Goal: Information Seeking & Learning: Learn about a topic

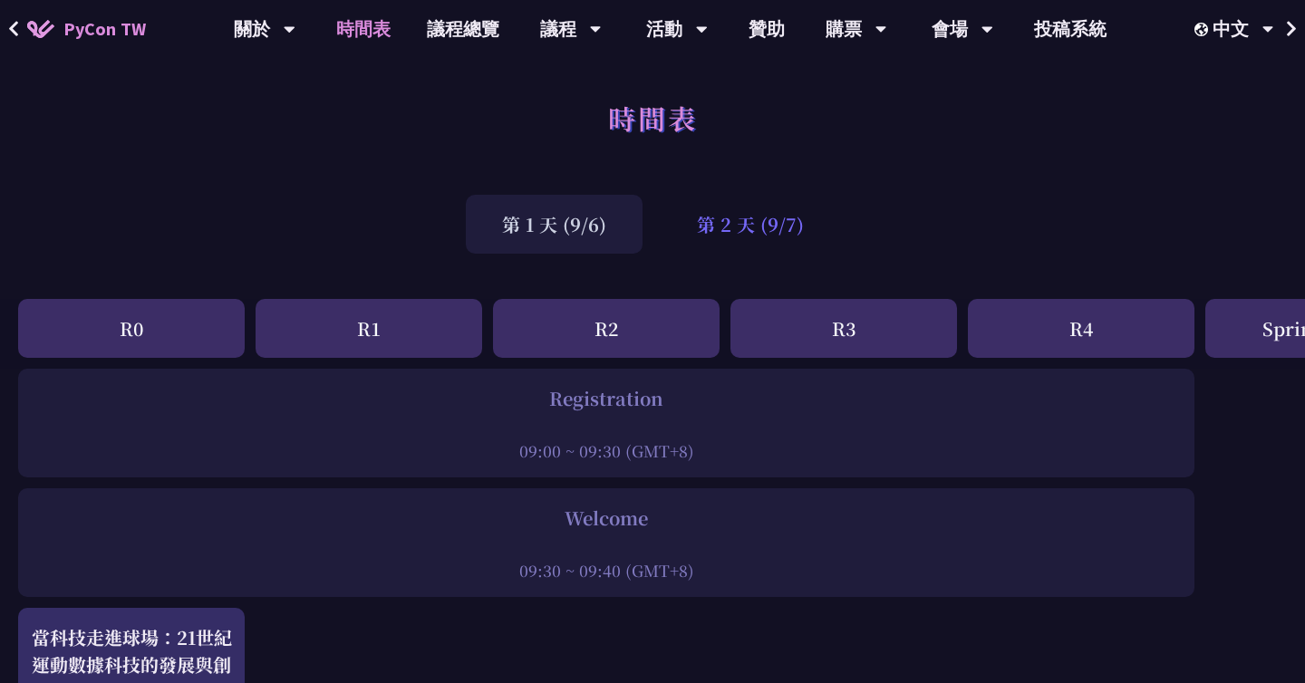
click at [717, 212] on div "第 2 天 (9/7)" at bounding box center [750, 224] width 179 height 59
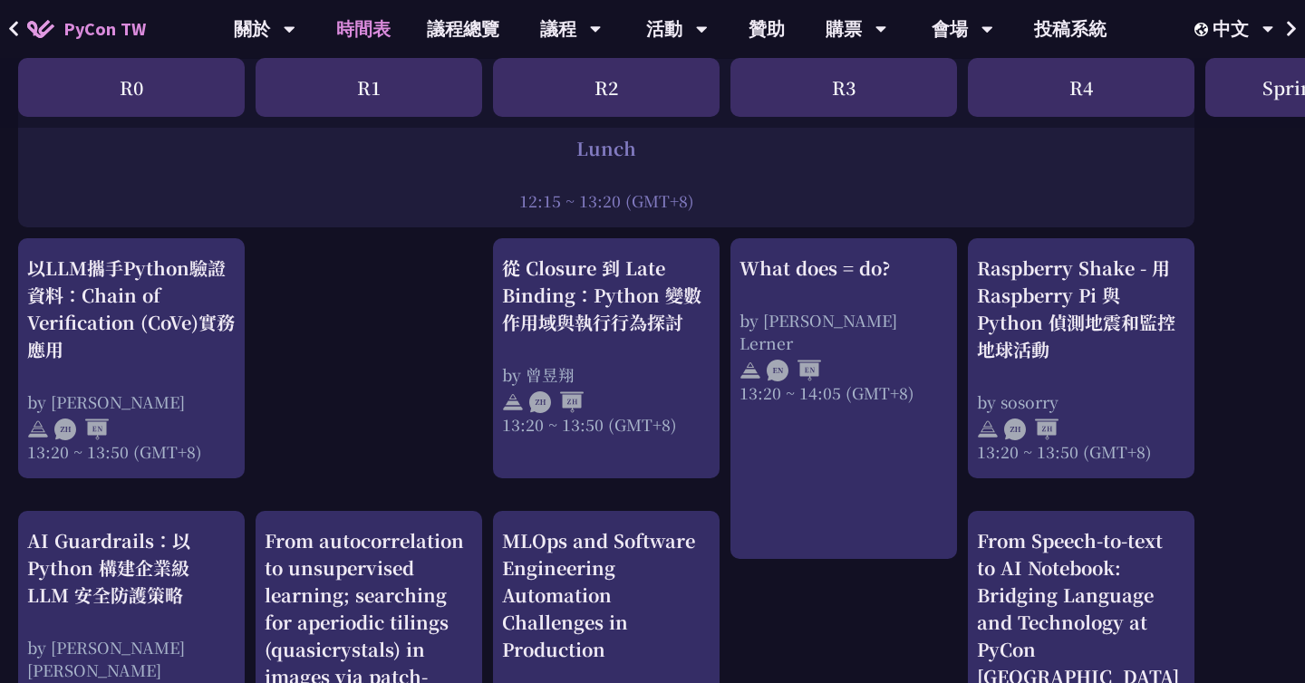
scroll to position [1482, 0]
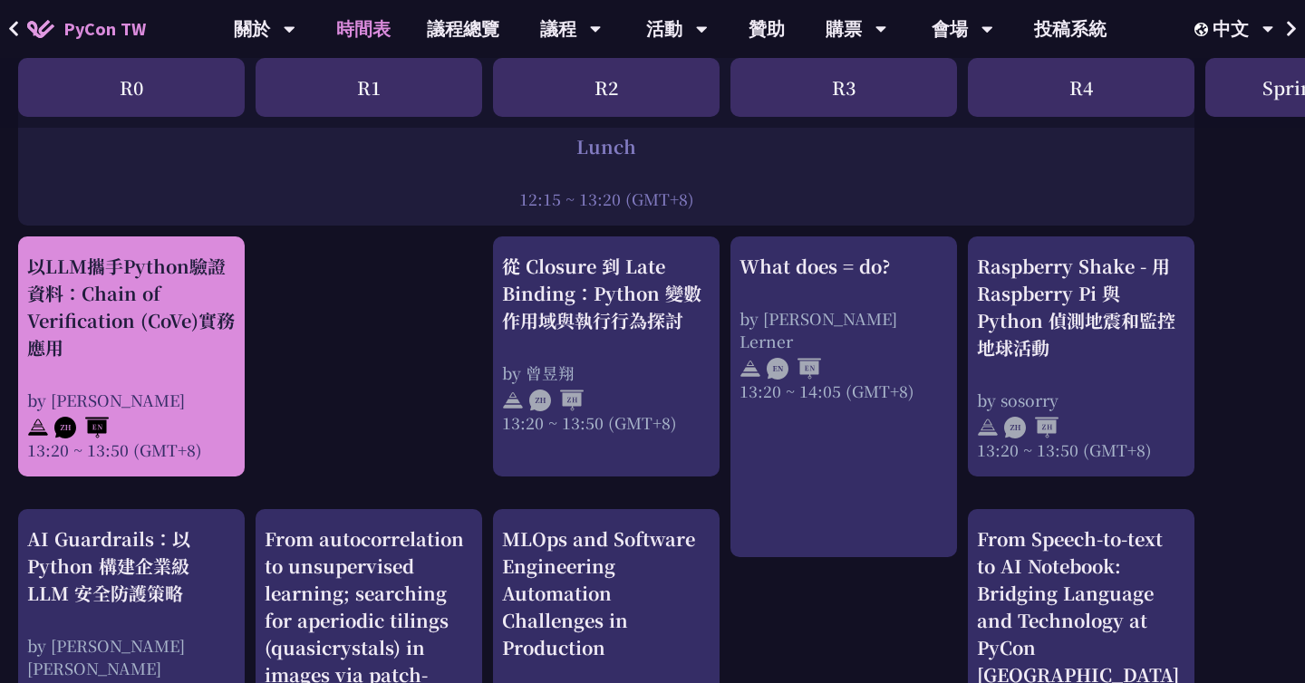
click at [157, 368] on div "以LLM攜手Python驗證資料：Chain of Verification (CoVe)實務應用 by Kevin Tseng 13:20 ~ 13:50 …" at bounding box center [131, 357] width 208 height 208
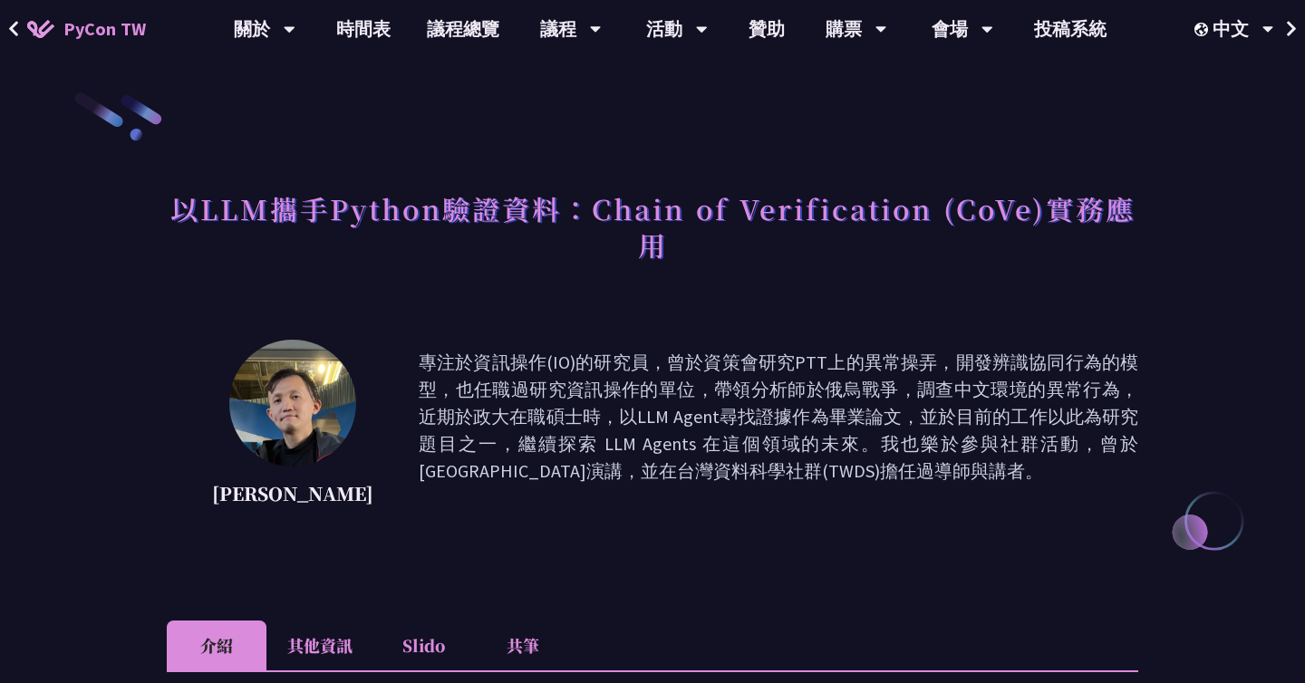
click at [528, 373] on p "專注於資訊操作(IO)的研究員，曾於資策會研究PTT上的異常操弄，開發辨識協同行為的模型，也任職過研究資訊操作的單位，帶領分析師於俄烏戰爭，調查中文環境的異常…" at bounding box center [779, 430] width 720 height 163
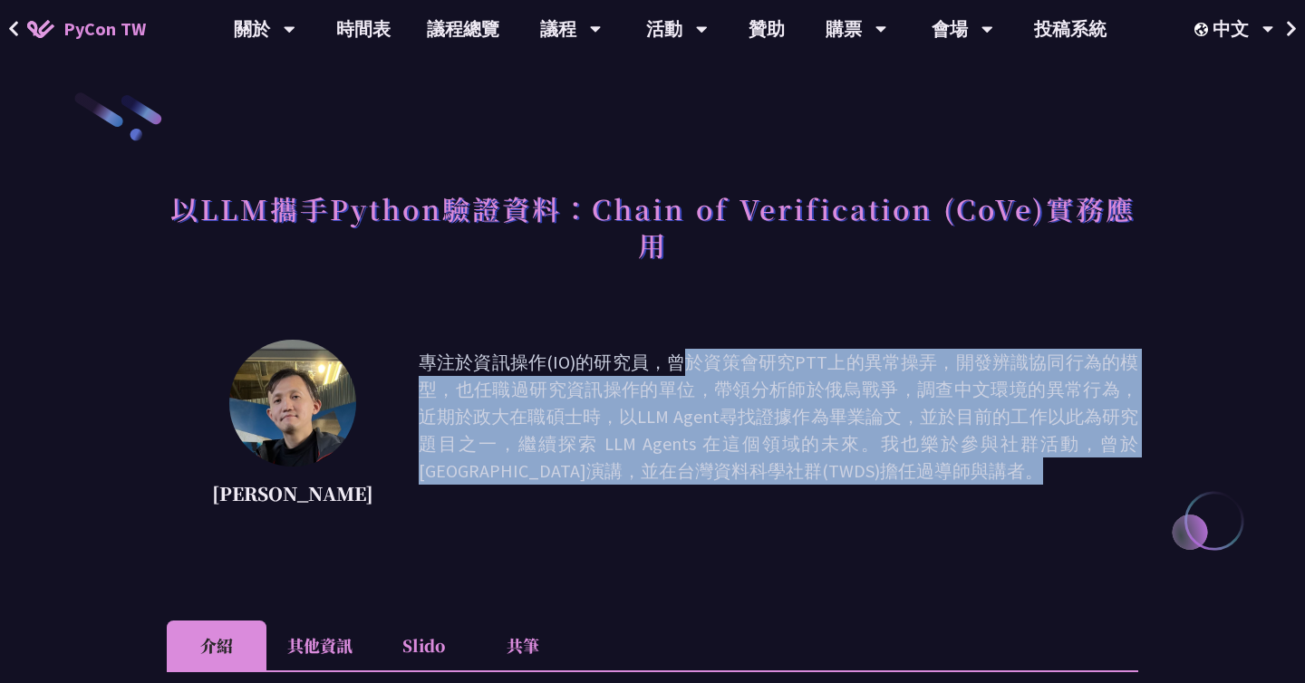
click at [528, 373] on p "專注於資訊操作(IO)的研究員，曾於資策會研究PTT上的異常操弄，開發辨識協同行為的模型，也任職過研究資訊操作的單位，帶領分析師於俄烏戰爭，調查中文環境的異常…" at bounding box center [779, 430] width 720 height 163
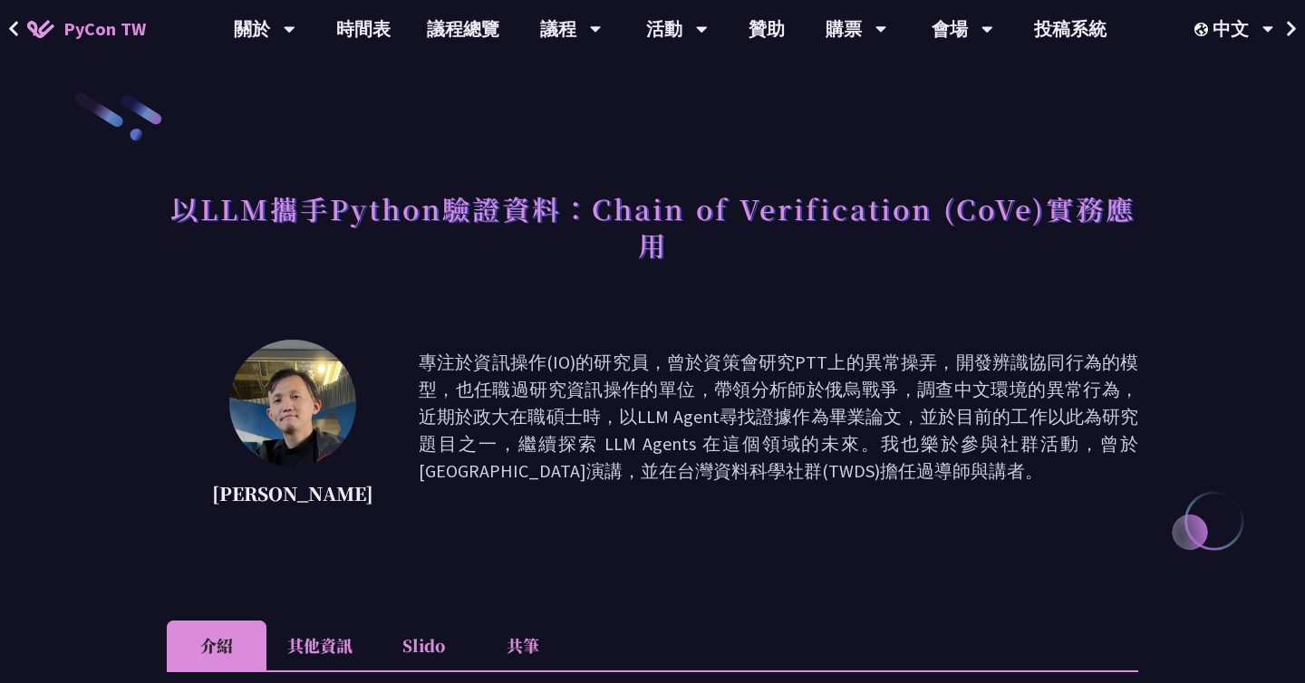
click at [528, 373] on p "專注於資訊操作(IO)的研究員，曾於資策會研究PTT上的異常操弄，開發辨識協同行為的模型，也任職過研究資訊操作的單位，帶領分析師於俄烏戰爭，調查中文環境的異常…" at bounding box center [779, 430] width 720 height 163
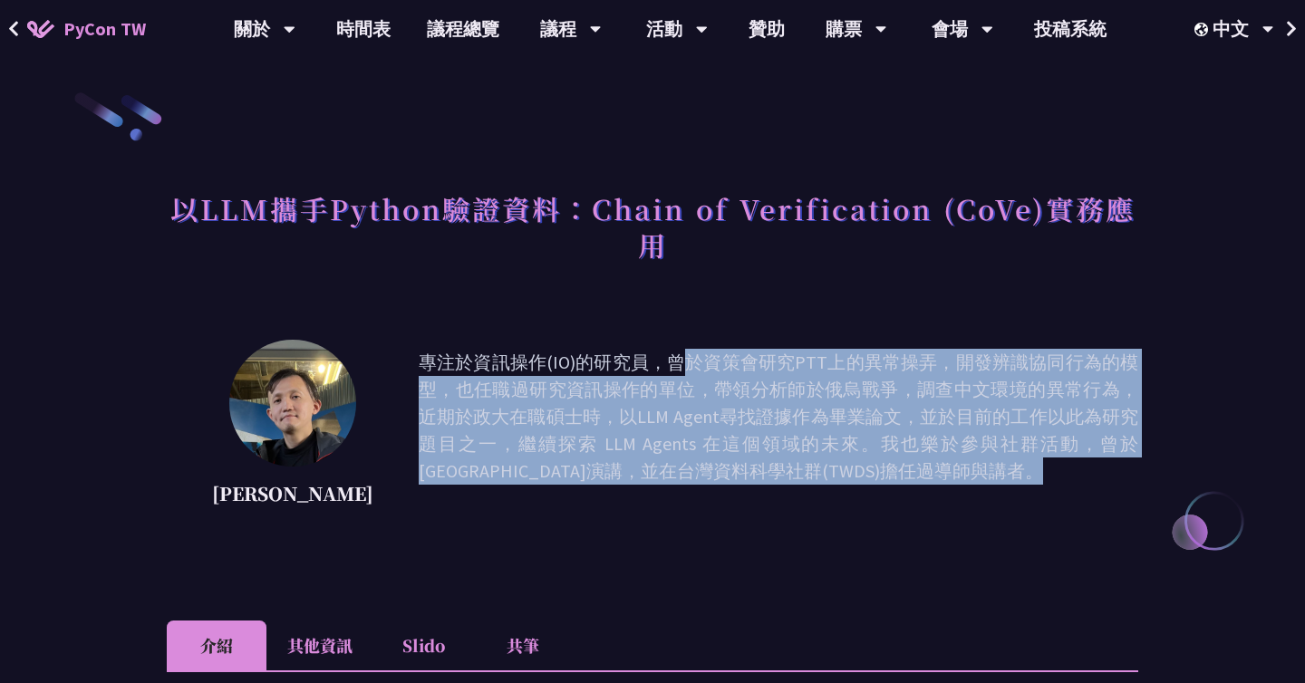
click at [528, 373] on p "專注於資訊操作(IO)的研究員，曾於資策會研究PTT上的異常操弄，開發辨識協同行為的模型，也任職過研究資訊操作的單位，帶領分析師於俄烏戰爭，調查中文環境的異常…" at bounding box center [779, 430] width 720 height 163
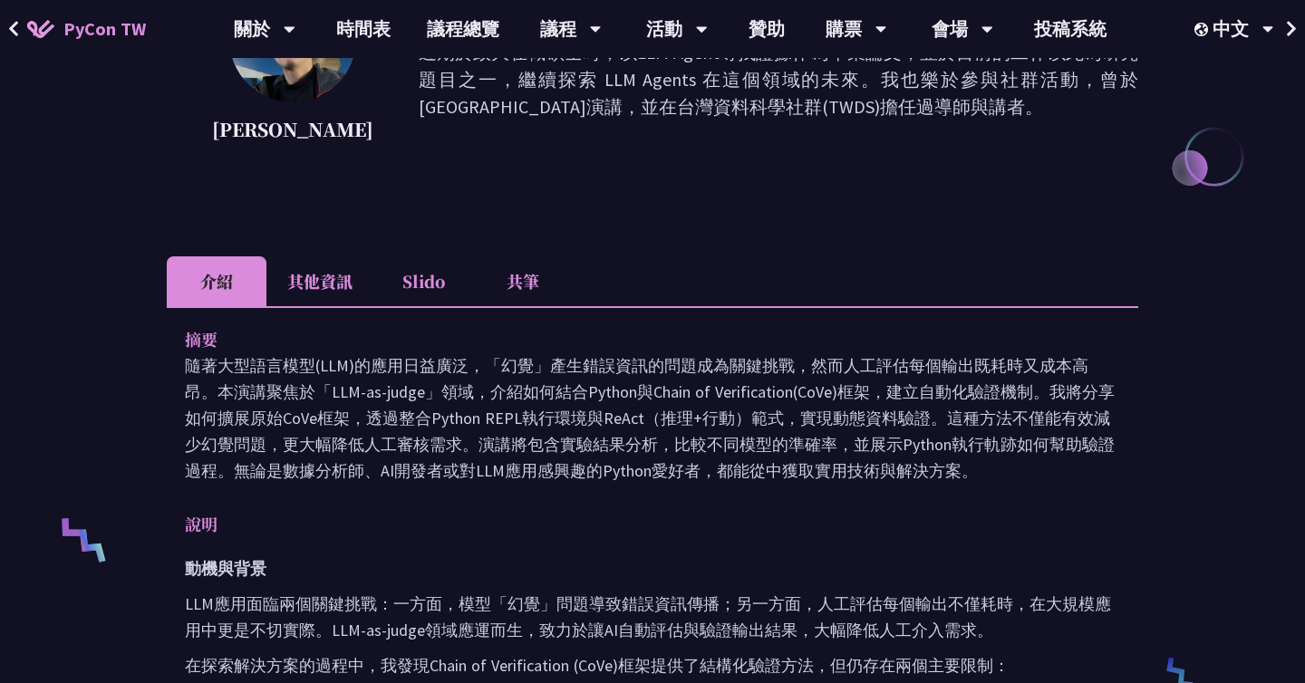
scroll to position [366, 0]
click at [528, 373] on p "隨著大型語言模型(LLM)的應用日益廣泛，「幻覺」產生錯誤資訊的問題成為關鍵挑戰，然而人工評估每個輸出既耗時又成本高昂。本演講聚焦於「LLM-as-judge…" at bounding box center [652, 416] width 935 height 131
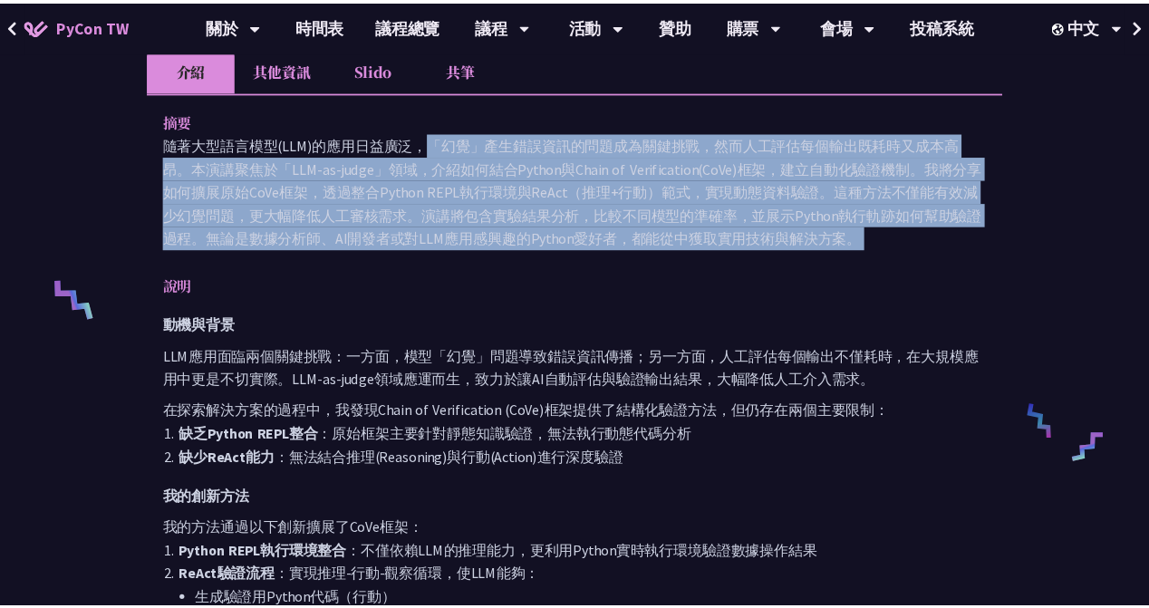
scroll to position [574, 0]
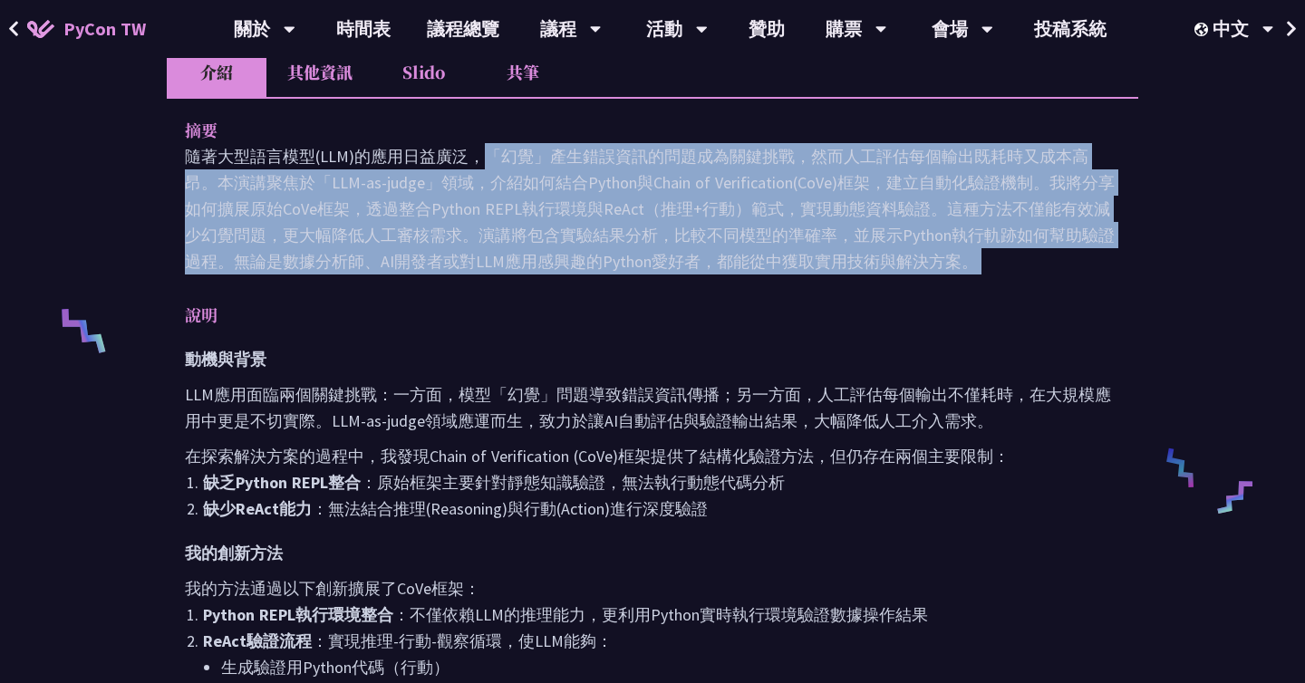
click at [631, 191] on p "隨著大型語言模型(LLM)的應用日益廣泛，「幻覺」產生錯誤資訊的問題成為關鍵挑戰，然而人工評估每個輸出既耗時又成本高昂。本演講聚焦於「LLM-as-judge…" at bounding box center [652, 208] width 935 height 131
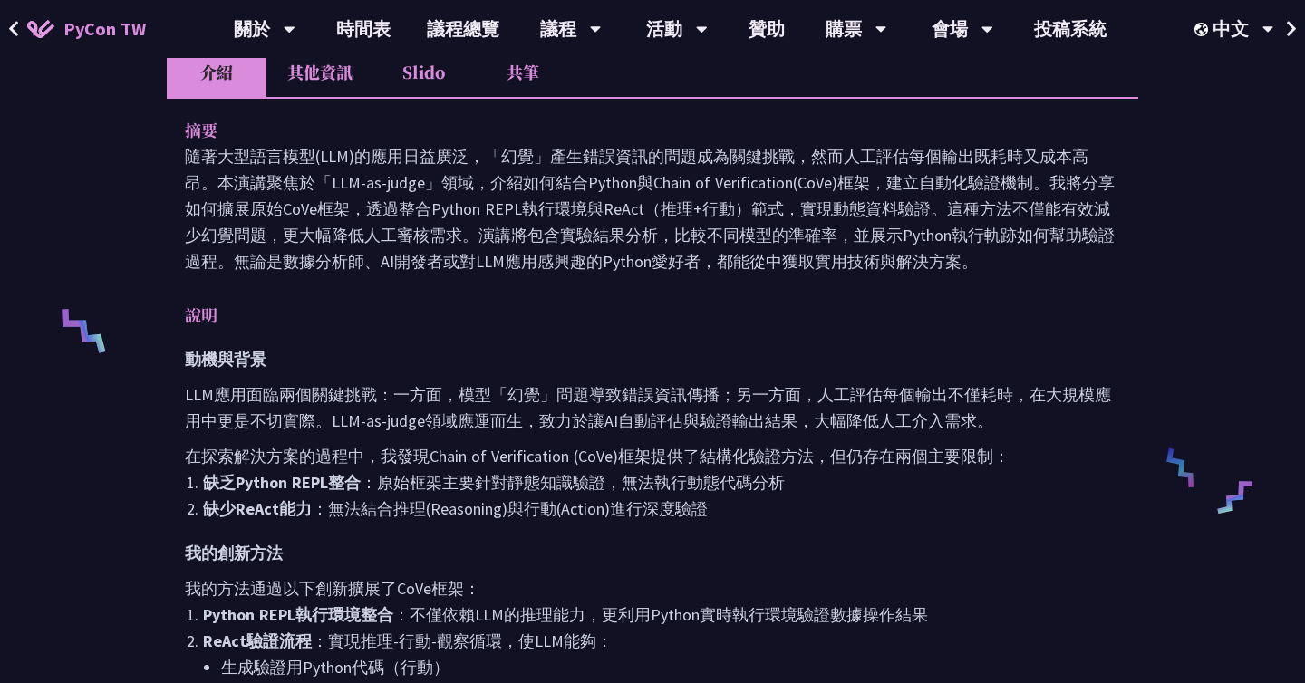
click at [631, 191] on p "隨著大型語言模型(LLM)的應用日益廣泛，「幻覺」產生錯誤資訊的問題成為關鍵挑戰，然而人工評估每個輸出既耗時又成本高昂。本演講聚焦於「LLM-as-judge…" at bounding box center [652, 208] width 935 height 131
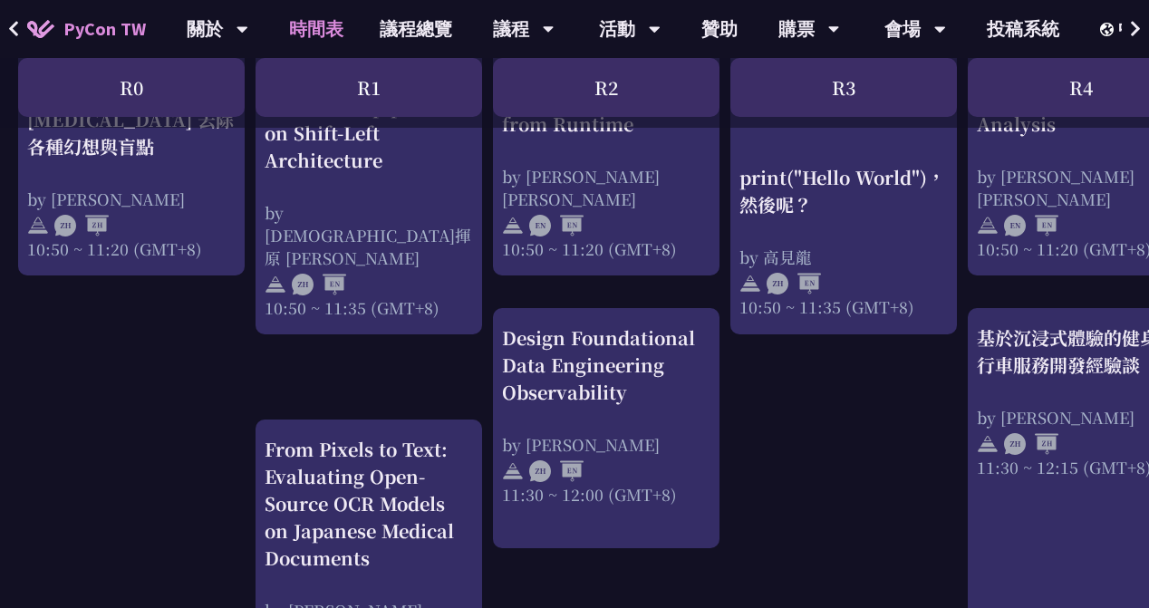
scroll to position [840, 0]
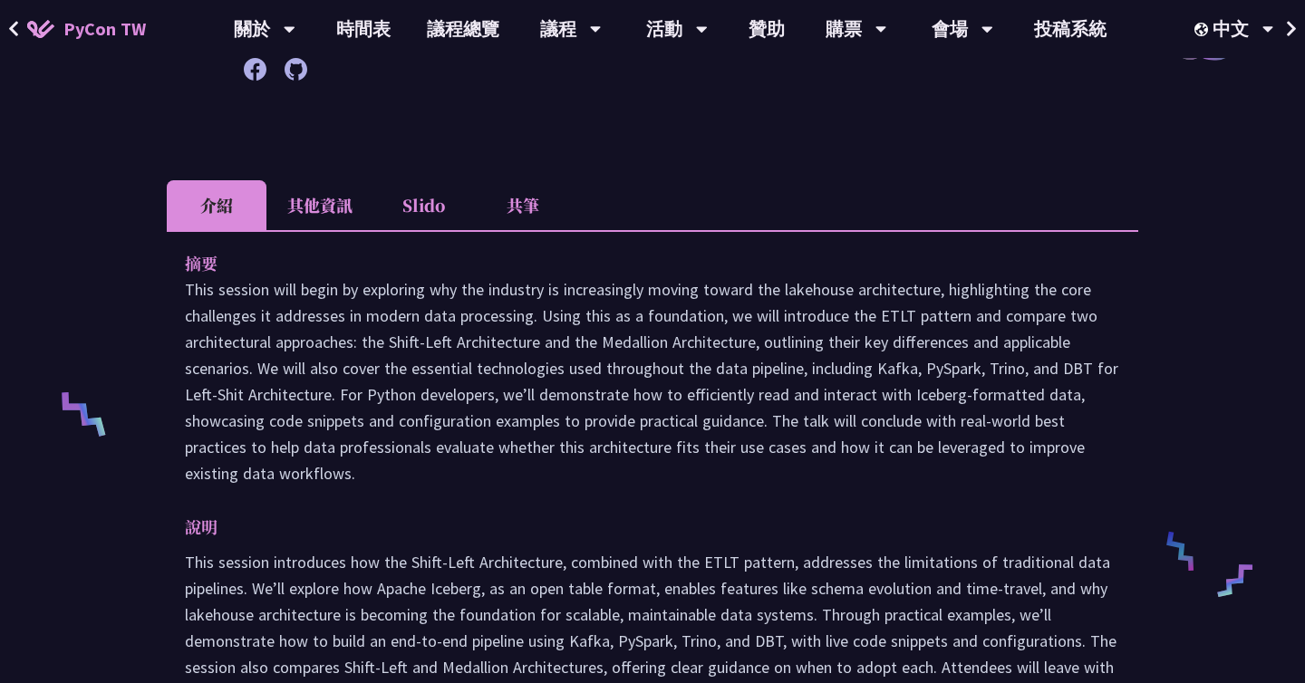
scroll to position [551, 0]
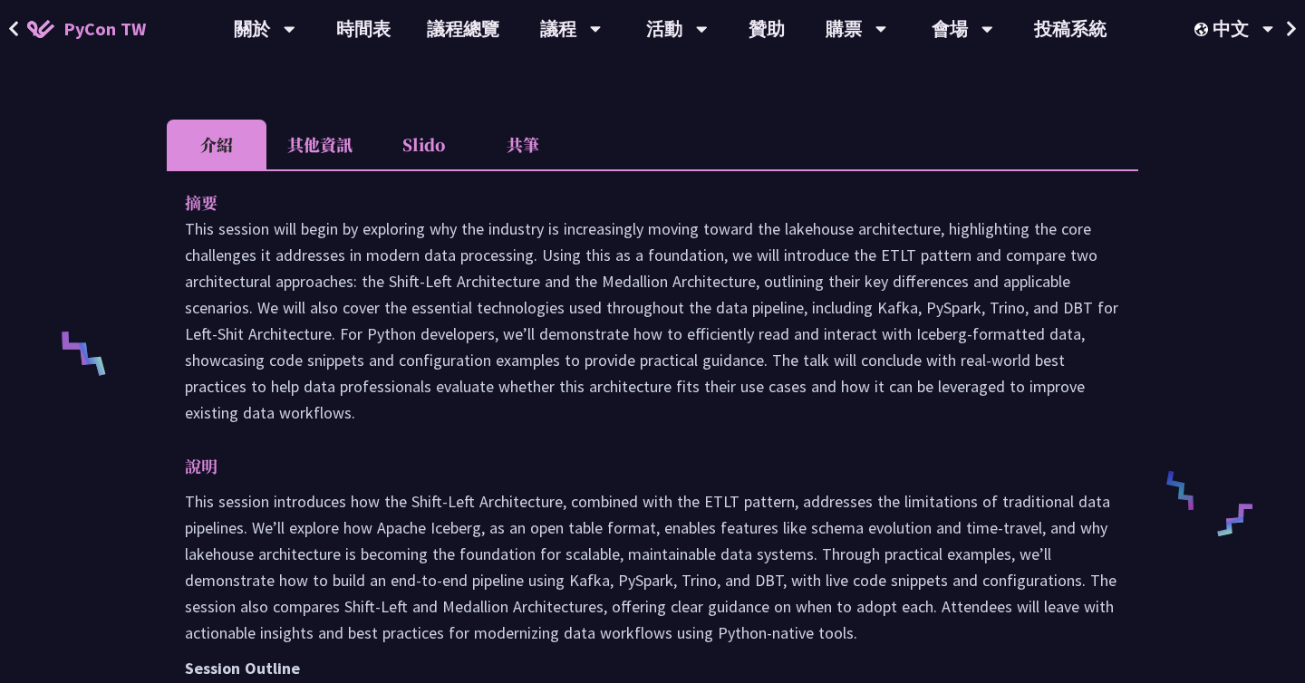
click at [529, 141] on li "共筆" at bounding box center [523, 145] width 100 height 50
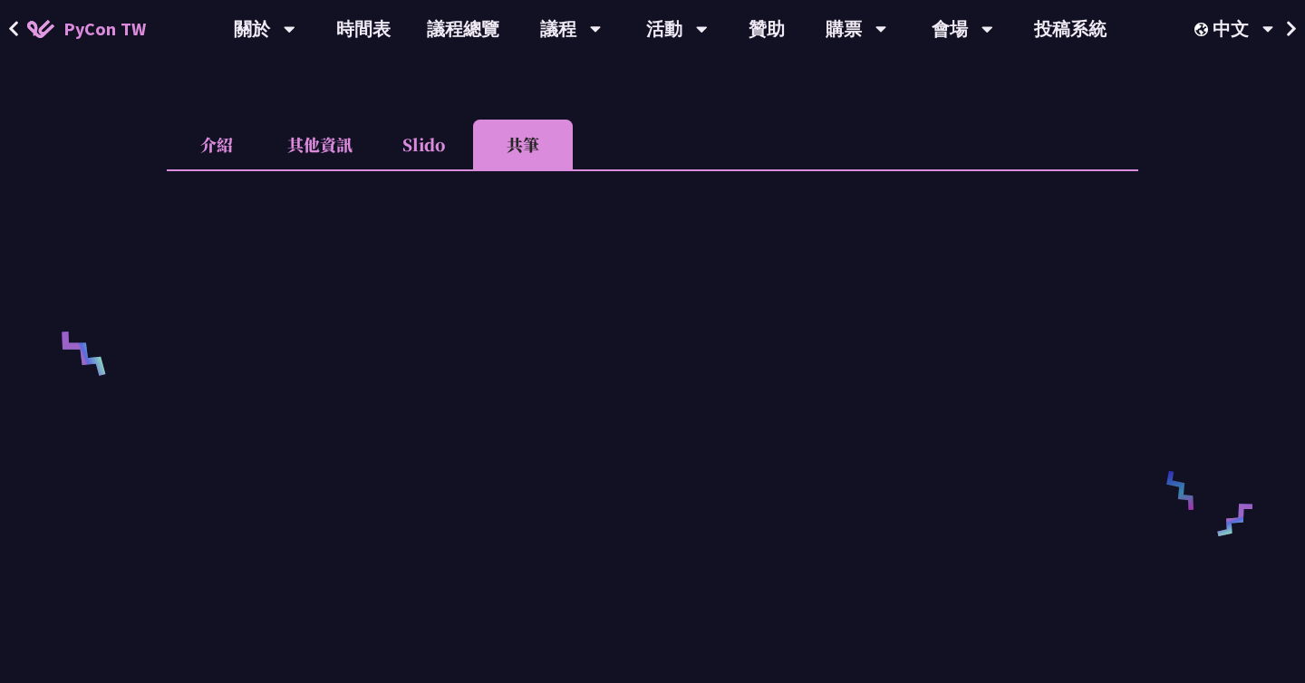
click at [343, 141] on li "其他資訊" at bounding box center [319, 145] width 107 height 50
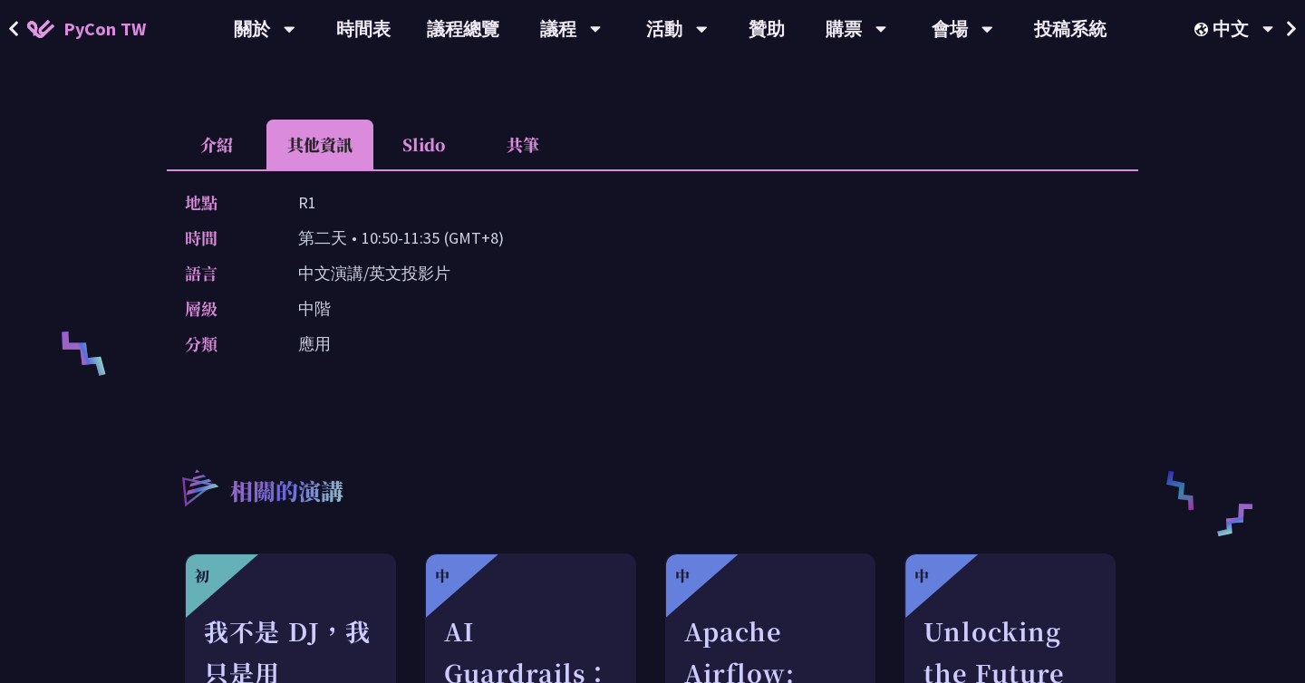
click at [431, 138] on li "Slido" at bounding box center [423, 145] width 100 height 50
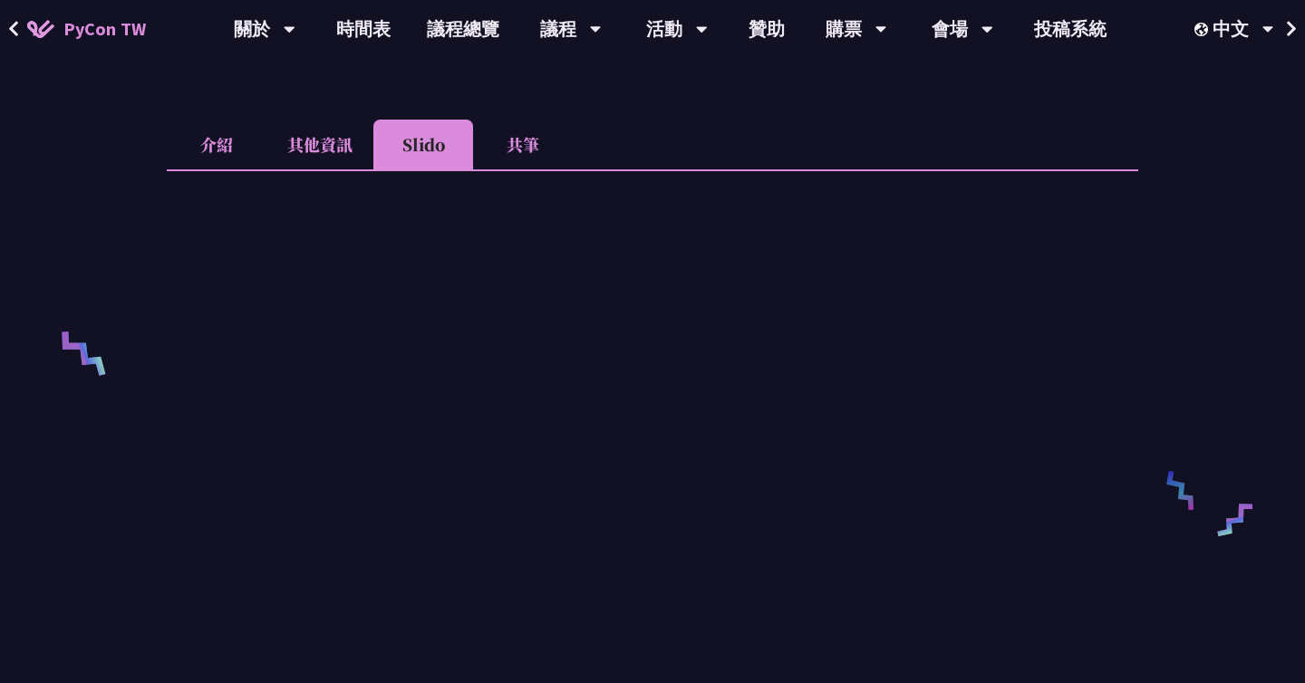
click at [520, 141] on li "共筆" at bounding box center [523, 145] width 100 height 50
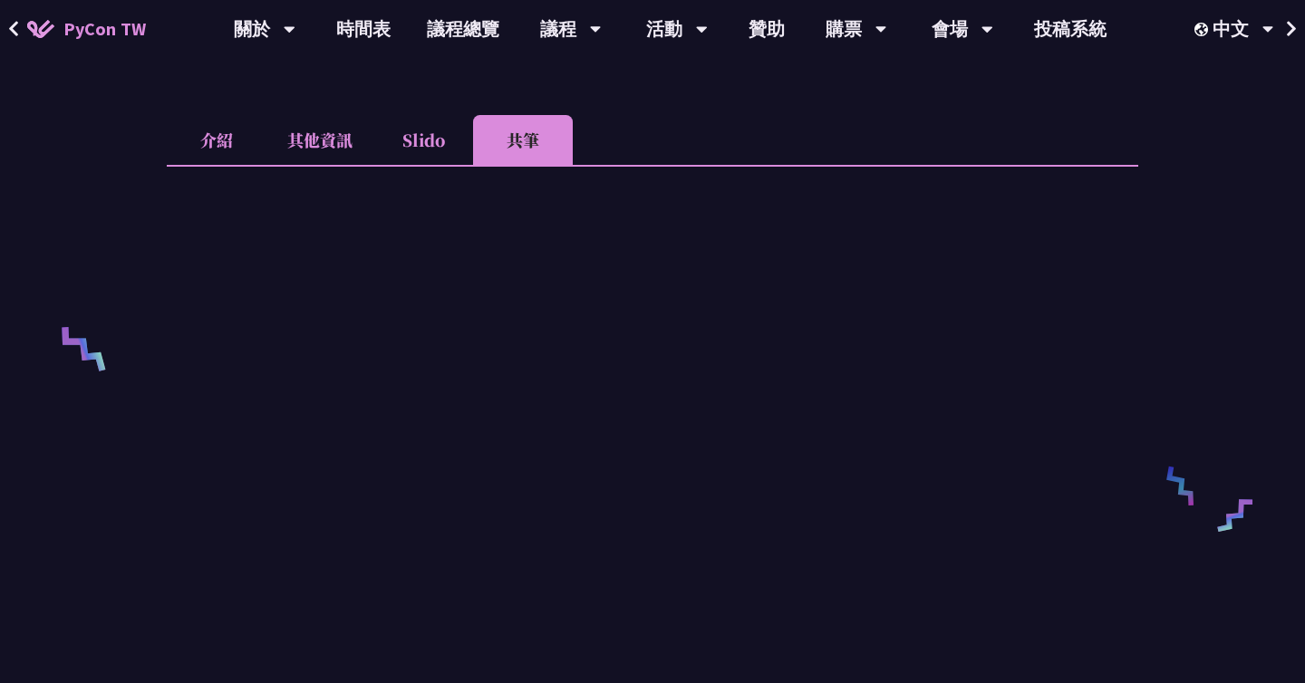
scroll to position [353, 0]
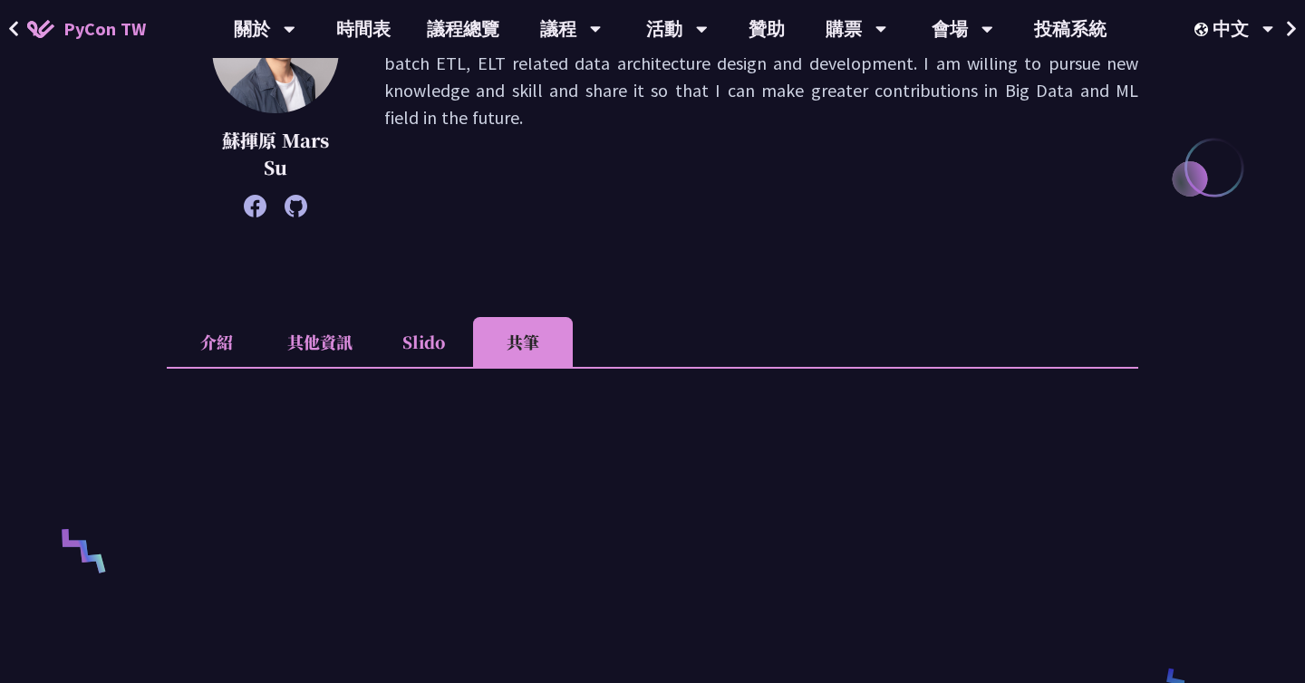
click at [432, 330] on li "Slido" at bounding box center [423, 342] width 100 height 50
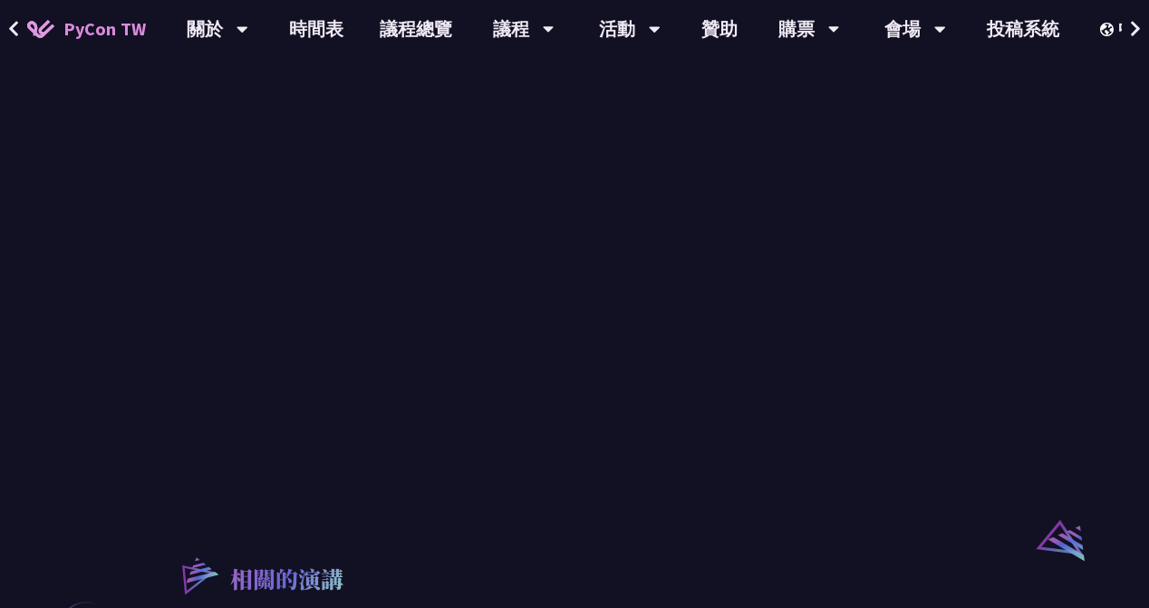
scroll to position [1002, 0]
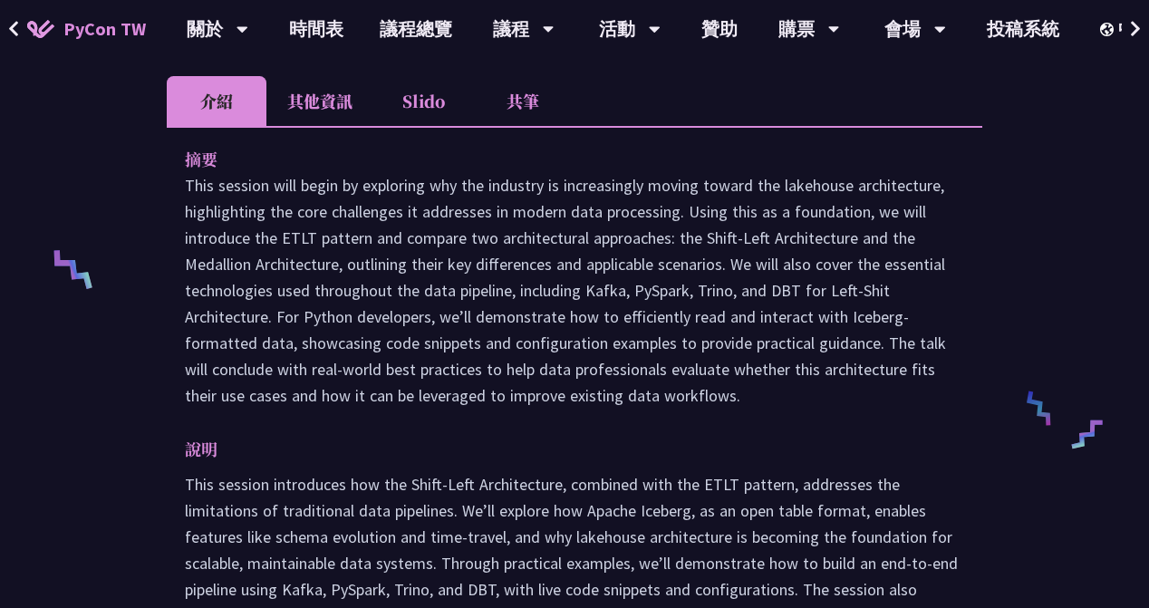
scroll to position [555, 0]
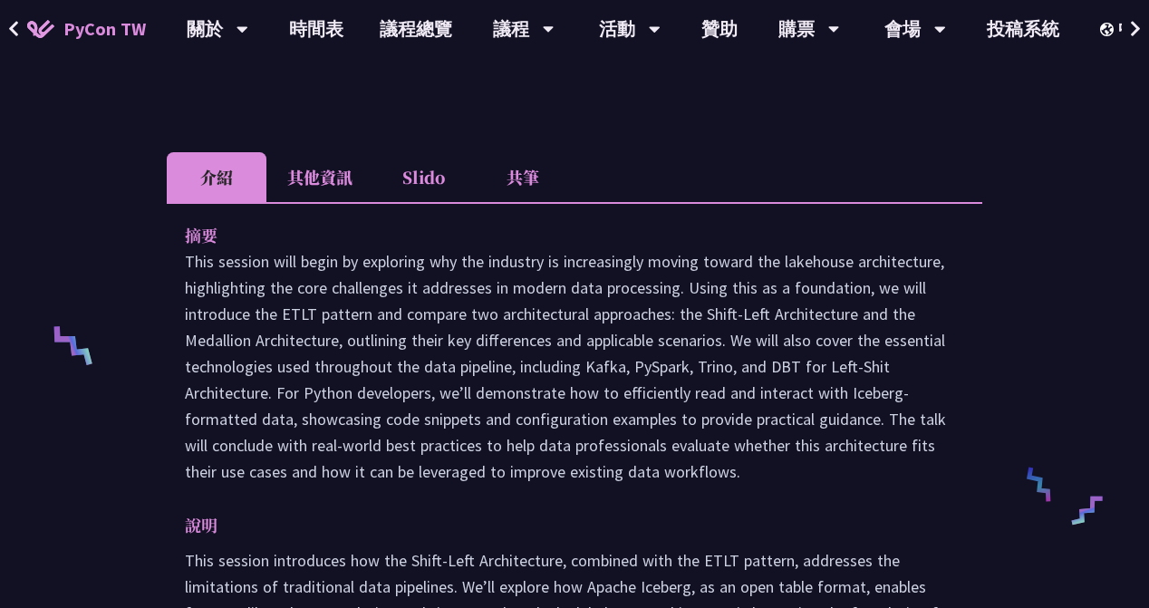
click at [432, 165] on li "Slido" at bounding box center [423, 177] width 100 height 50
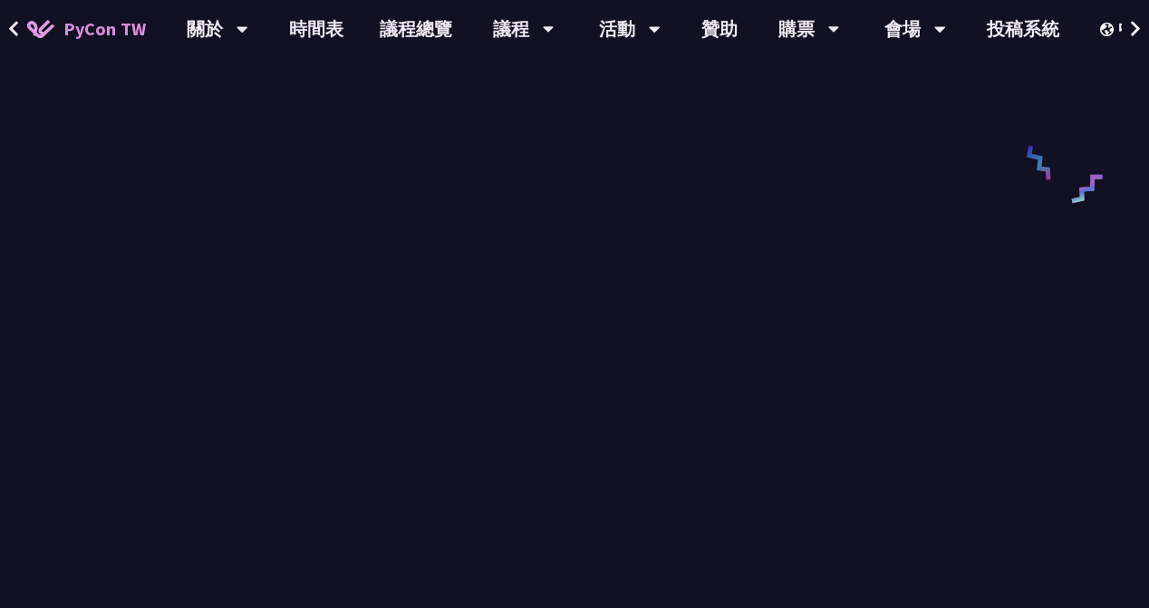
scroll to position [866, 0]
